Goal: Transaction & Acquisition: Purchase product/service

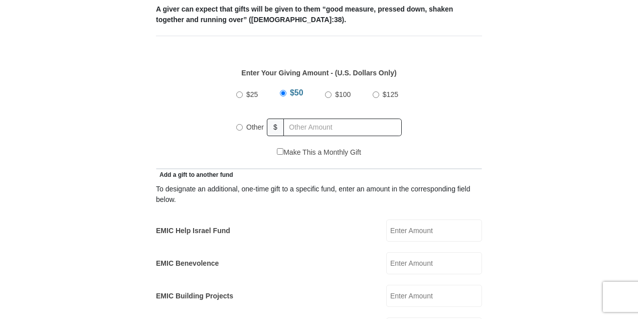
scroll to position [468, 0]
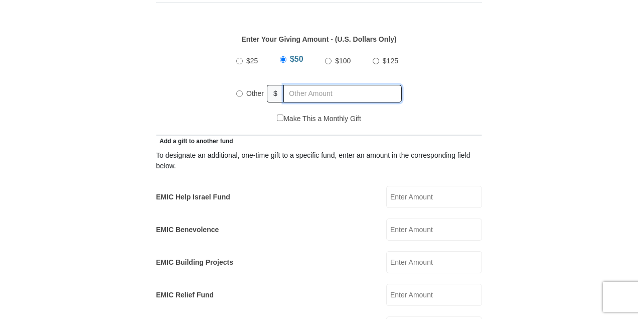
radio input "true"
click at [306, 85] on input "text" at bounding box center [344, 94] width 115 height 18
type input "230.45"
click at [409, 192] on input "EMIC Help Israel Fund" at bounding box center [434, 197] width 96 height 22
type input "25"
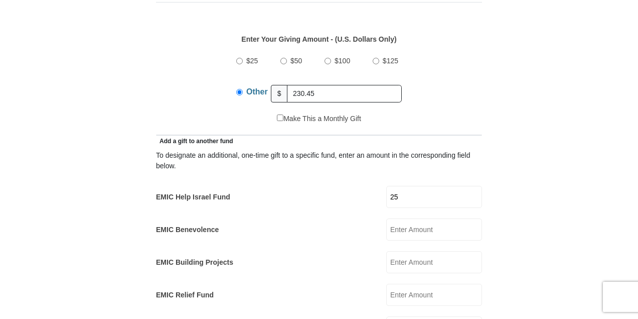
click at [509, 181] on form "Eagle Mountain International Church Online Giving Because of gifts like yours, …" at bounding box center [319, 314] width 572 height 1485
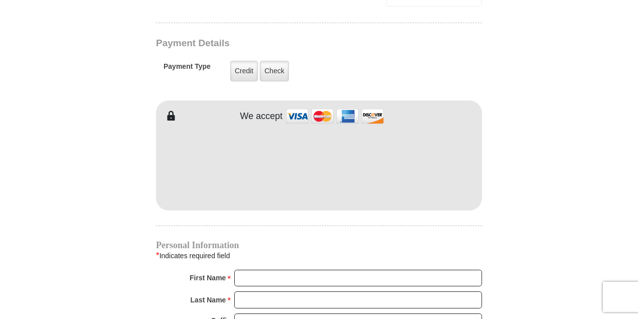
scroll to position [803, 0]
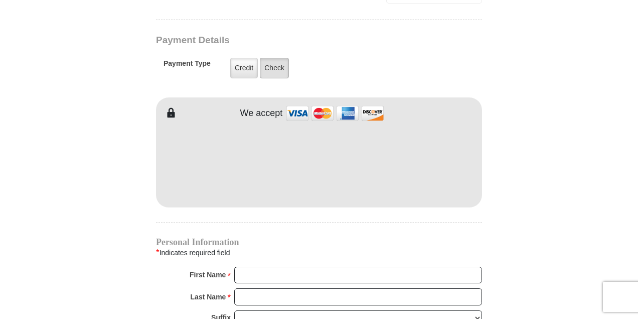
click at [279, 58] on label "Check" at bounding box center [274, 68] width 29 height 21
click at [0, 0] on input "Check" at bounding box center [0, 0] width 0 height 0
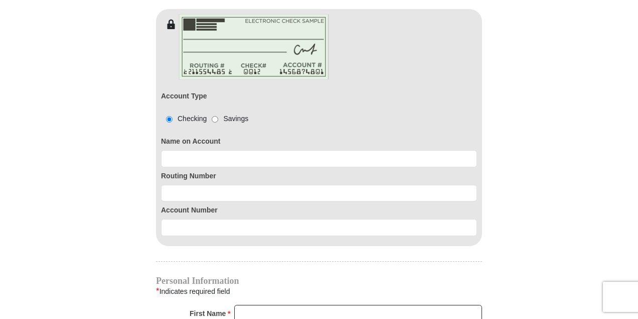
scroll to position [903, 0]
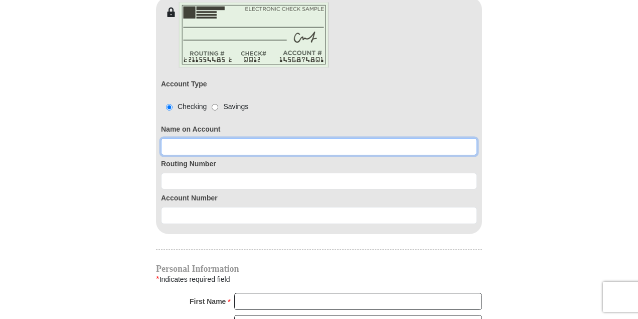
click at [264, 138] on input at bounding box center [319, 146] width 316 height 17
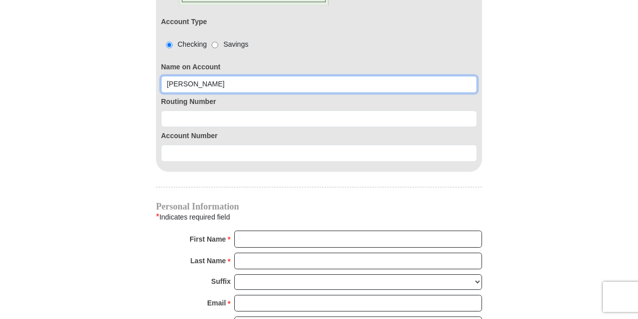
scroll to position [970, 0]
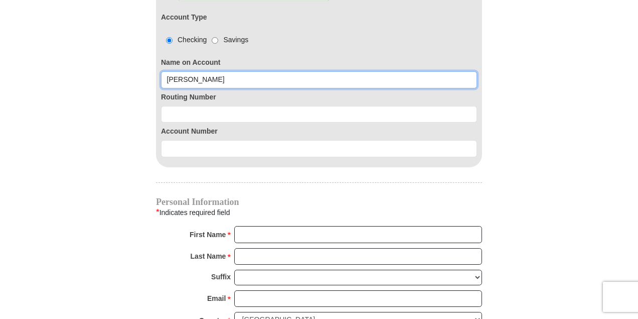
type input "Peter Lawrence Severynen"
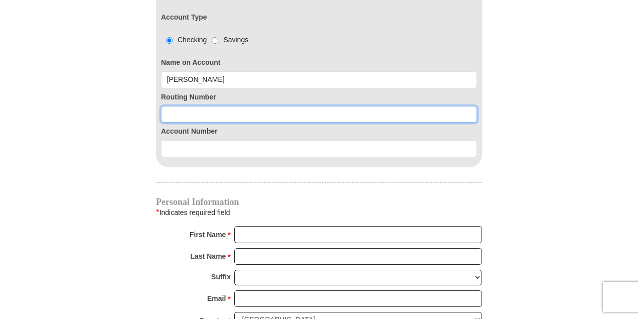
click at [268, 106] on input at bounding box center [319, 114] width 316 height 17
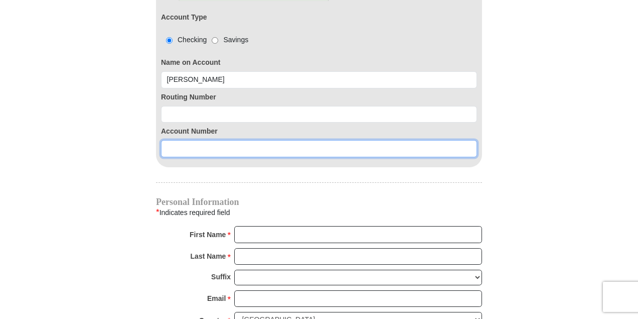
click at [251, 140] on input at bounding box center [319, 148] width 316 height 17
paste input "0001902118-01"
type input "000190211801"
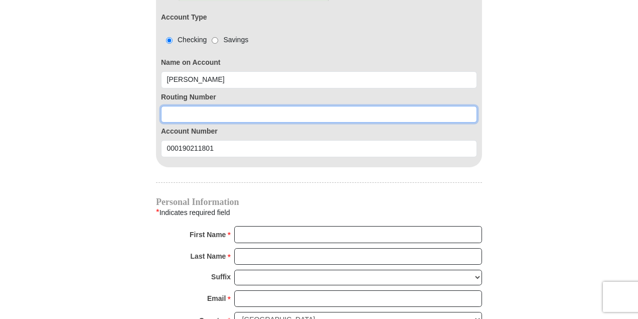
click at [231, 106] on input at bounding box center [319, 114] width 316 height 17
paste input "272480678"
type input "272480678"
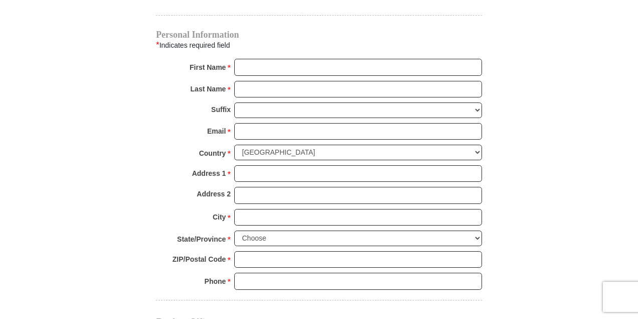
scroll to position [1137, 0]
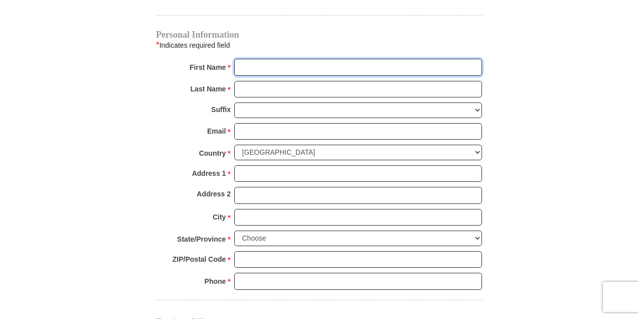
click at [275, 59] on input "First Name *" at bounding box center [358, 67] width 248 height 17
type input "Peter"
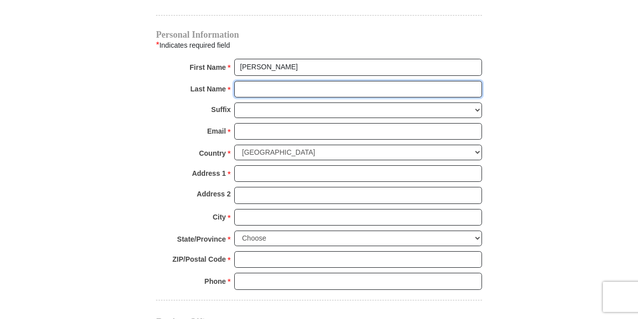
type input "Severynen"
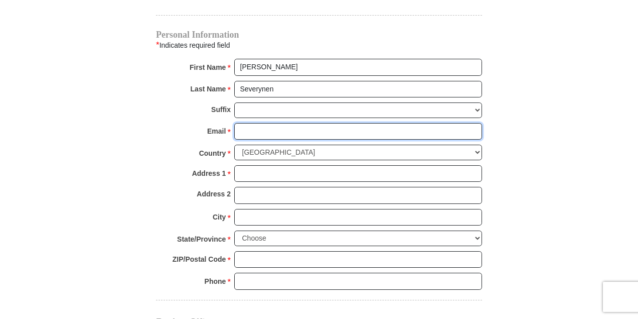
type input "peterseverynen@gmail.com"
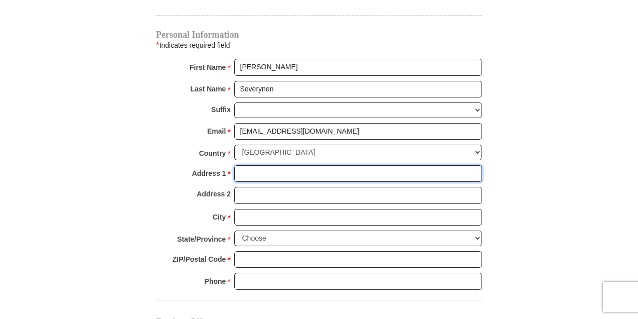
type input "550 Loadstar Lane"
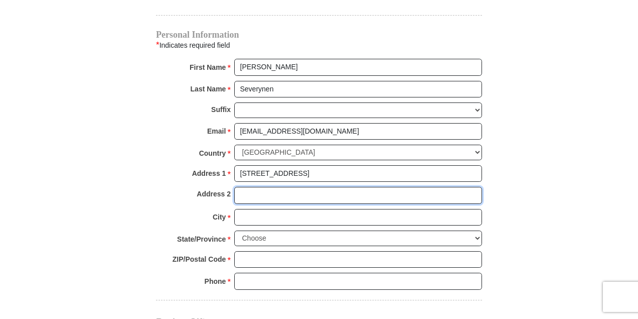
type input "APT 13305"
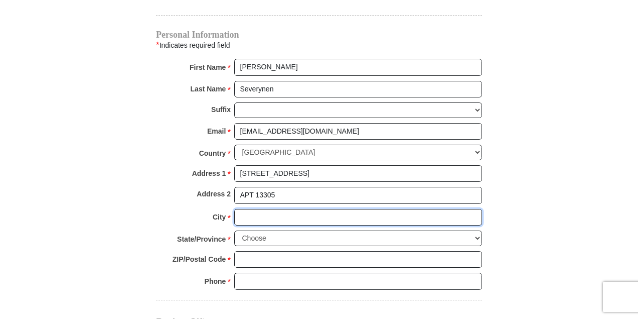
type input "FORT WORTH"
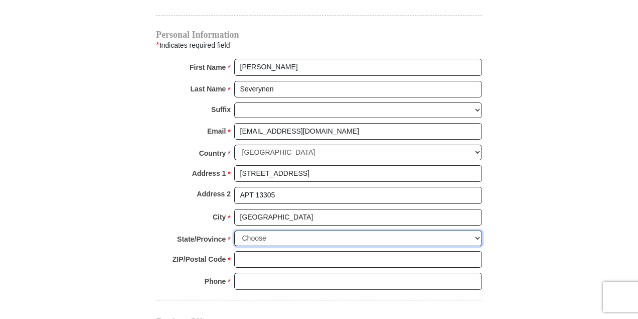
select select "TX"
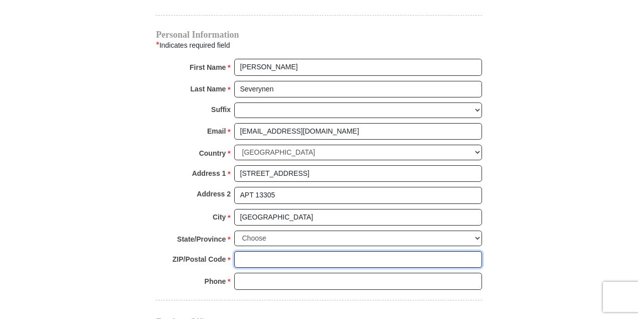
type input "76108"
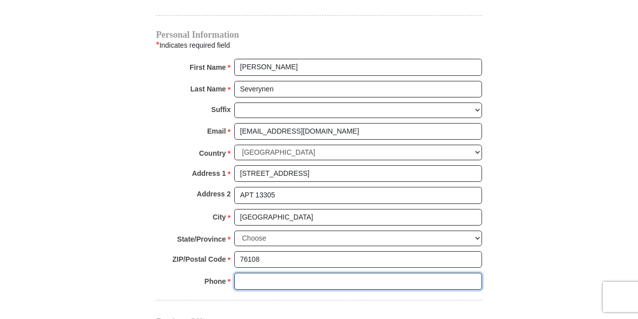
type input "6822701740"
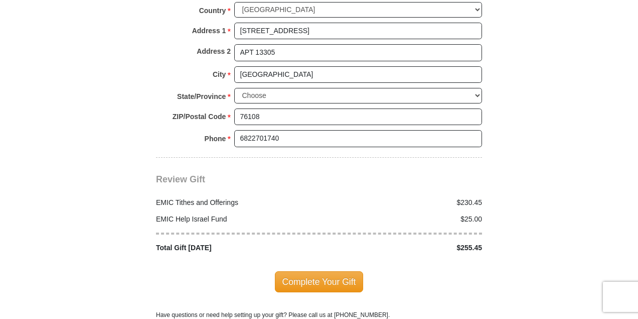
scroll to position [1305, 0]
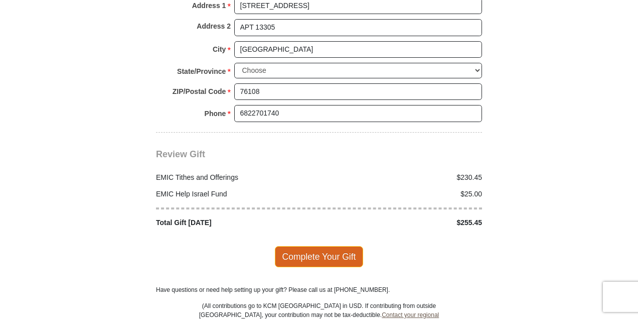
click at [330, 246] on span "Complete Your Gift" at bounding box center [319, 256] width 89 height 21
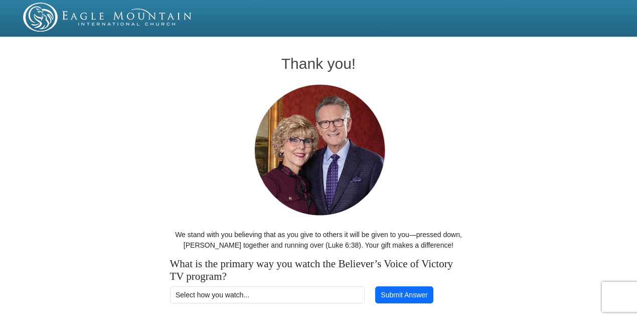
scroll to position [33, 0]
